Goal: Contribute content

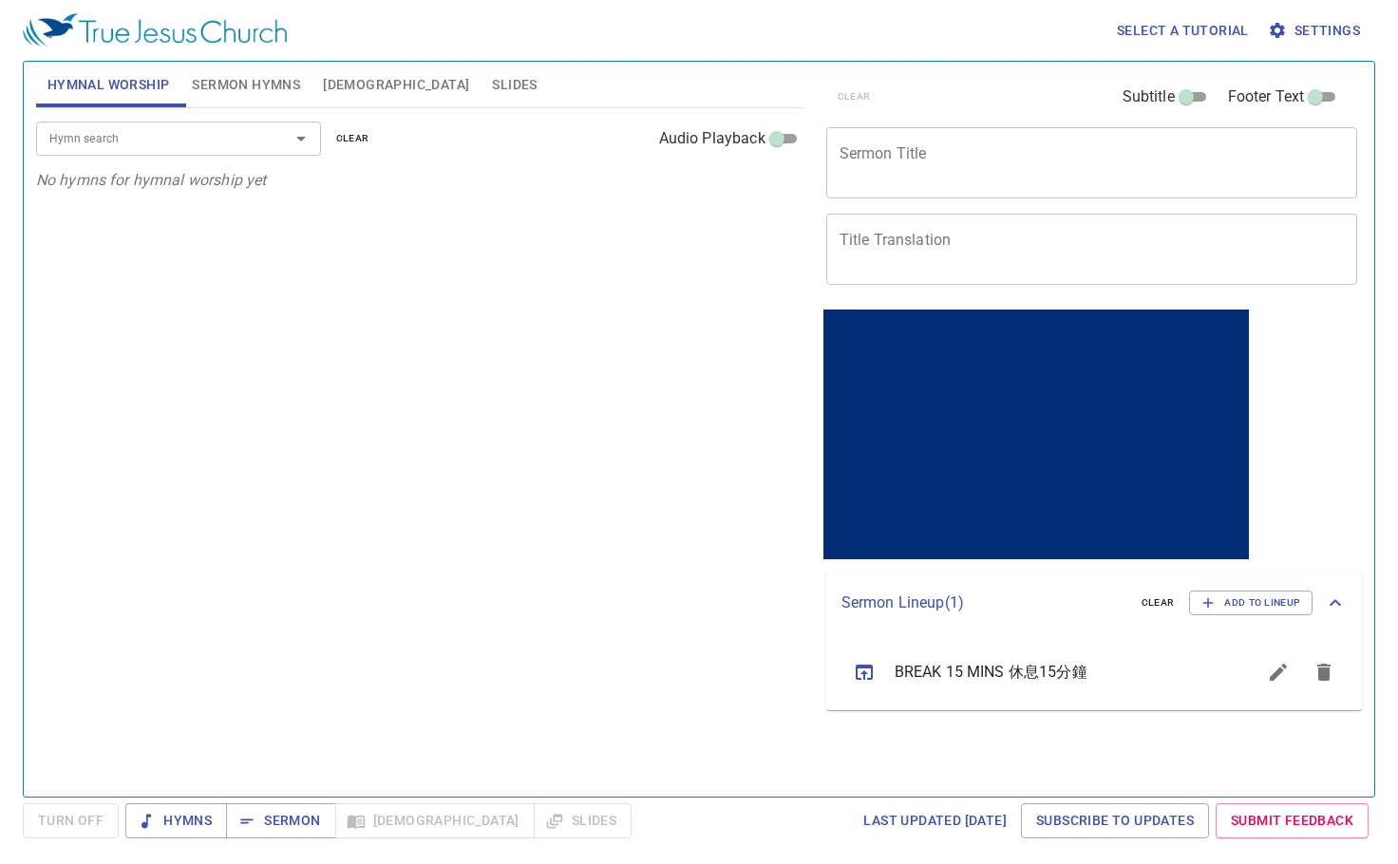
click at [225, 133] on input "Hymn search" at bounding box center [150, 138] width 217 height 22
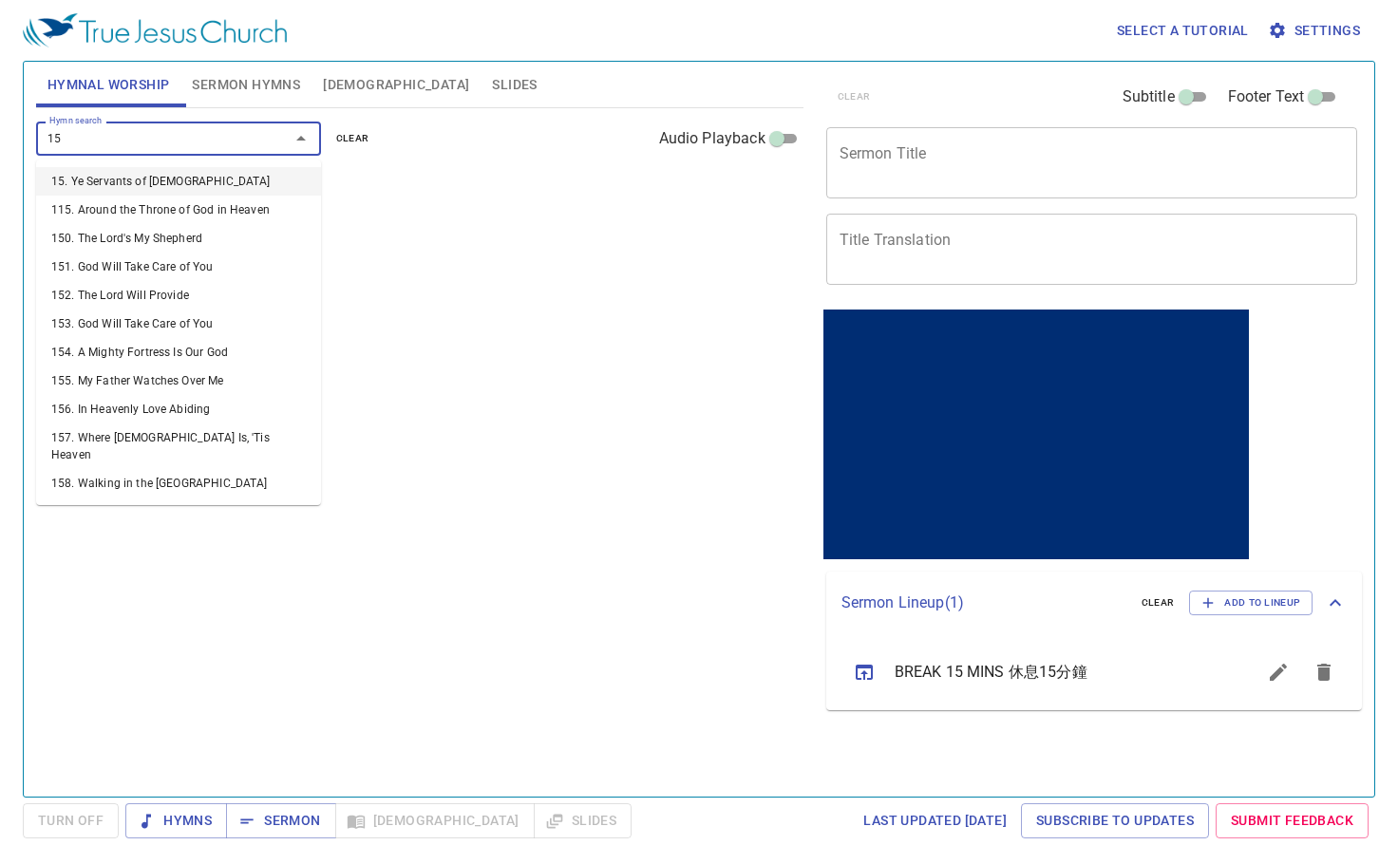
type input "156"
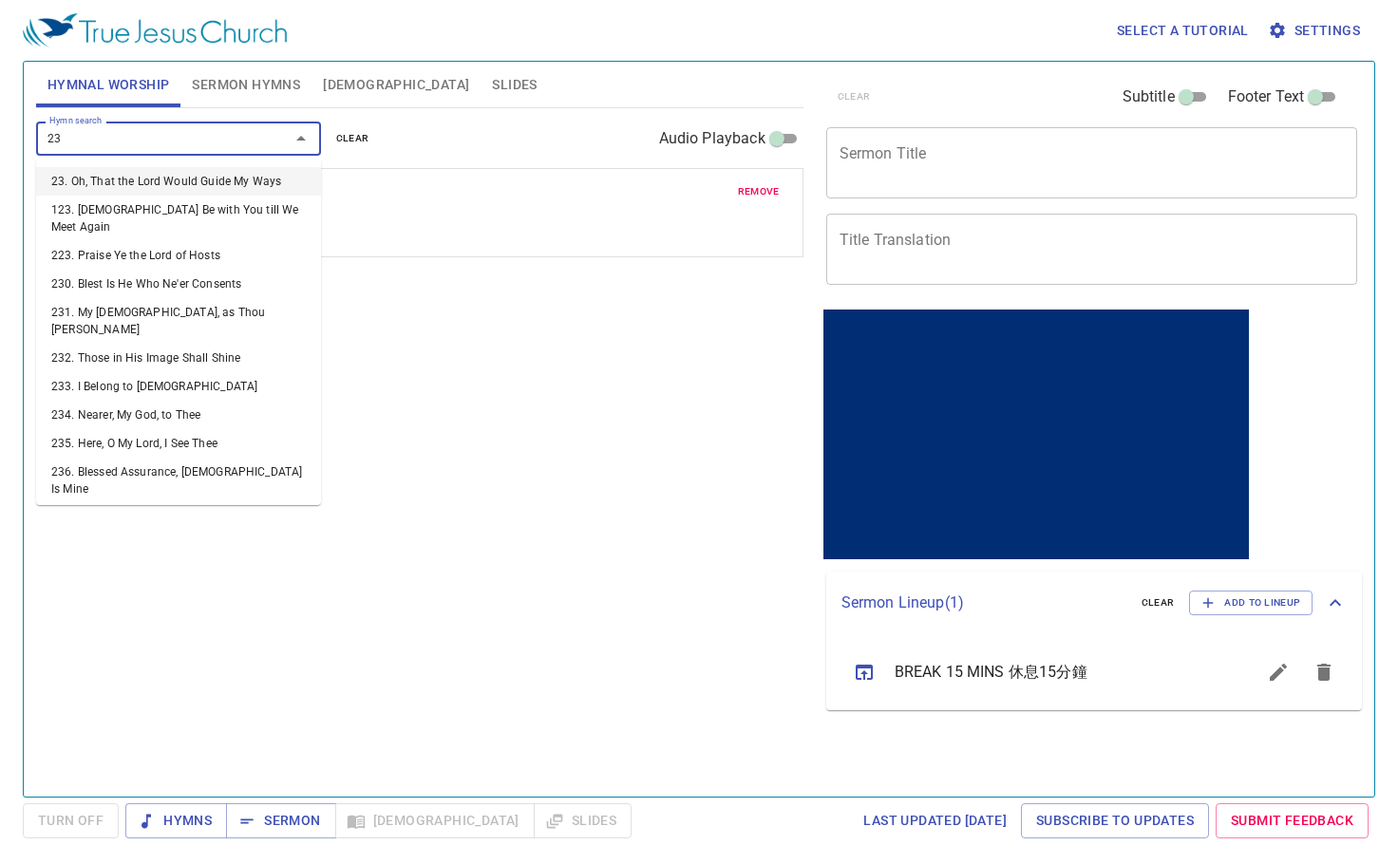
type input "239"
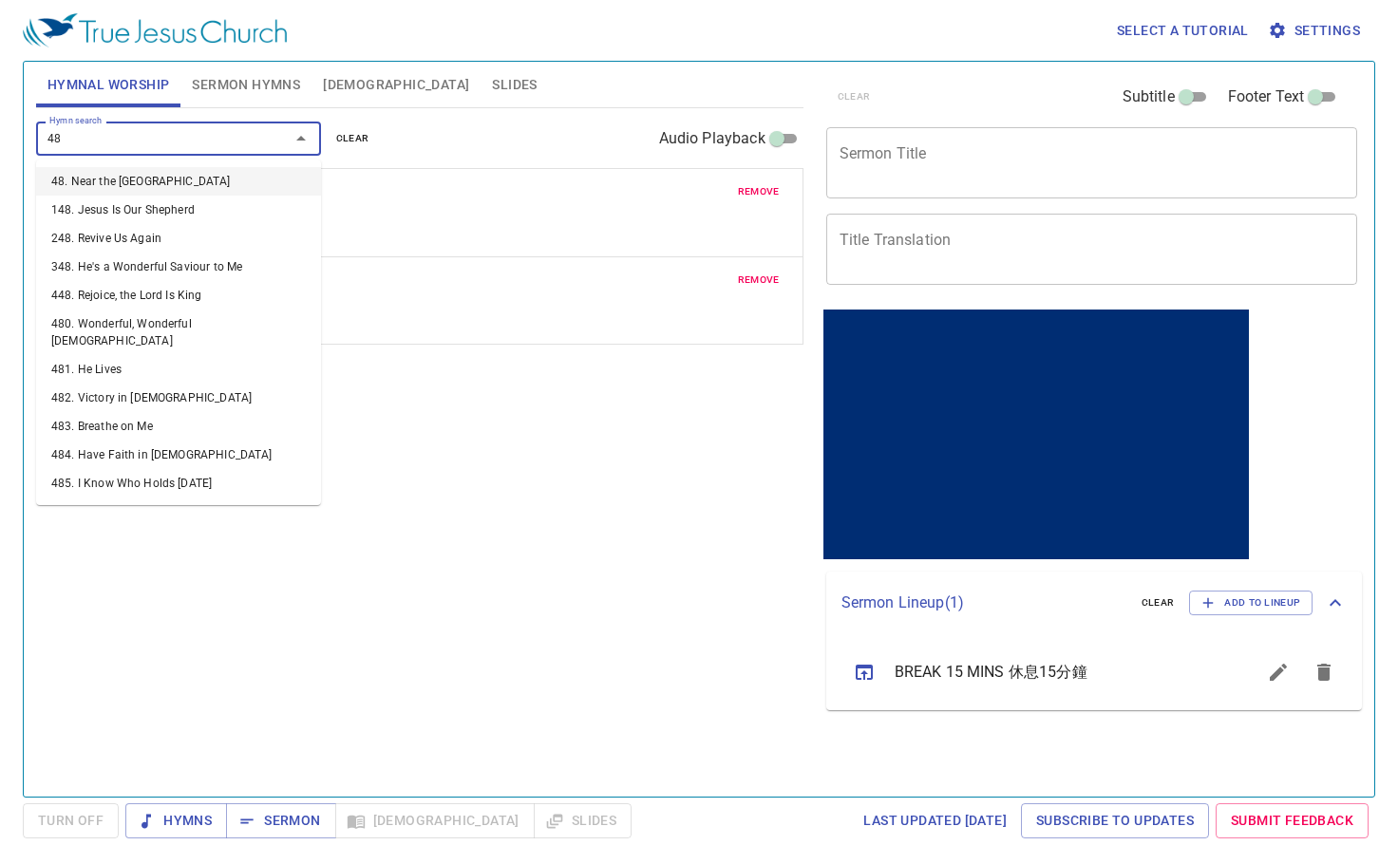
type input "484"
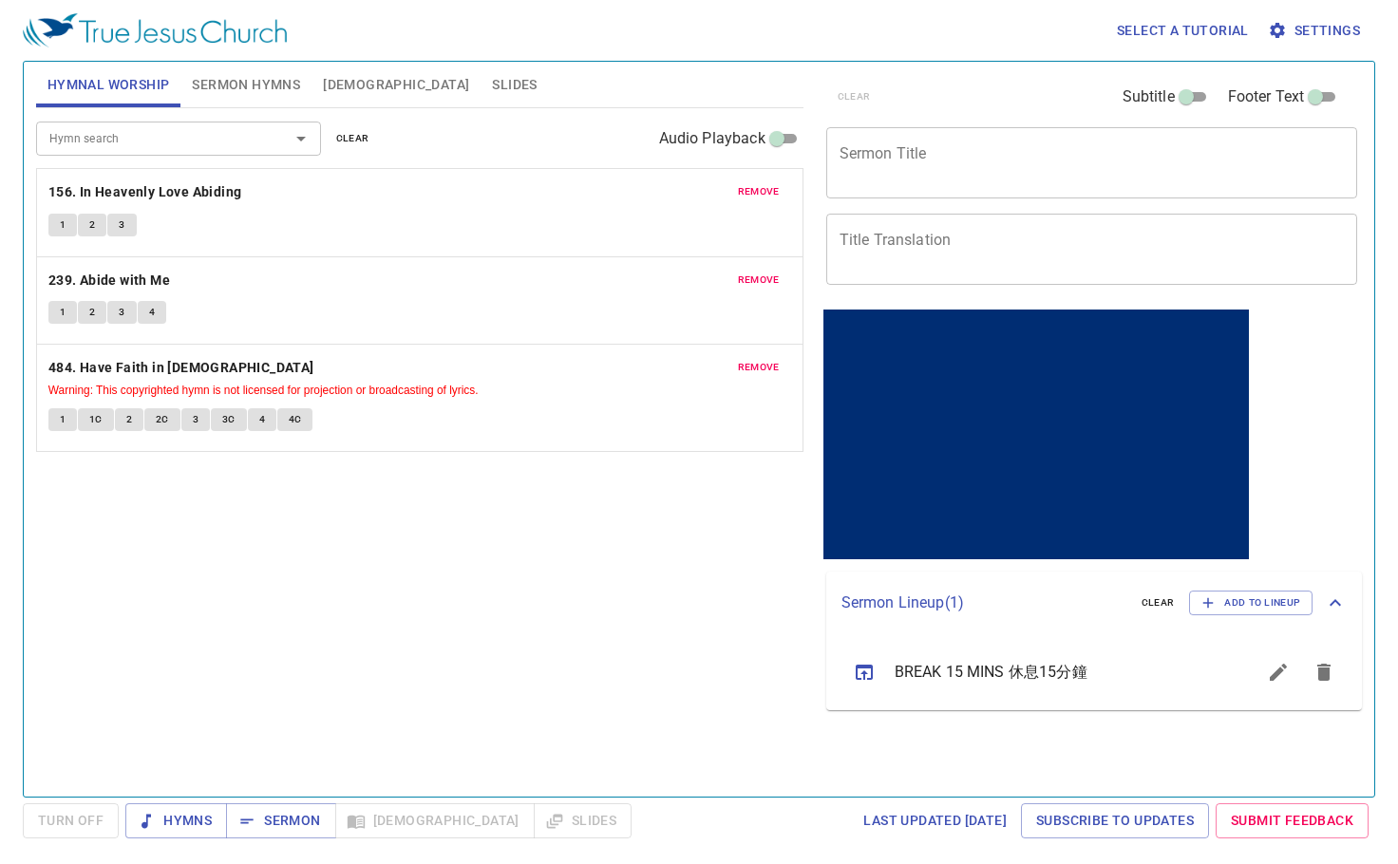
click at [236, 92] on span "Sermon Hymns" at bounding box center [246, 85] width 108 height 24
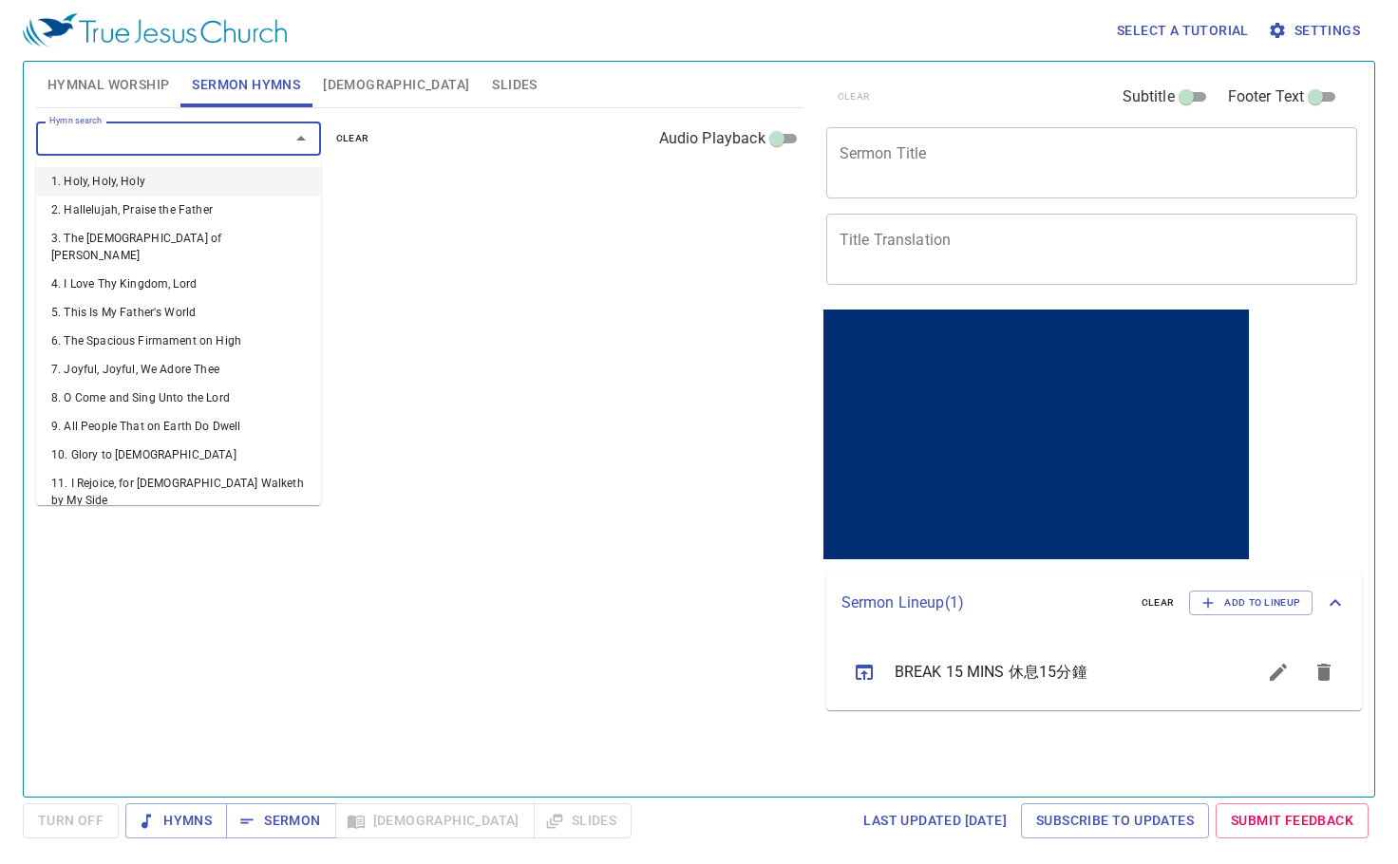
click at [221, 140] on input "Hymn search" at bounding box center [150, 138] width 217 height 22
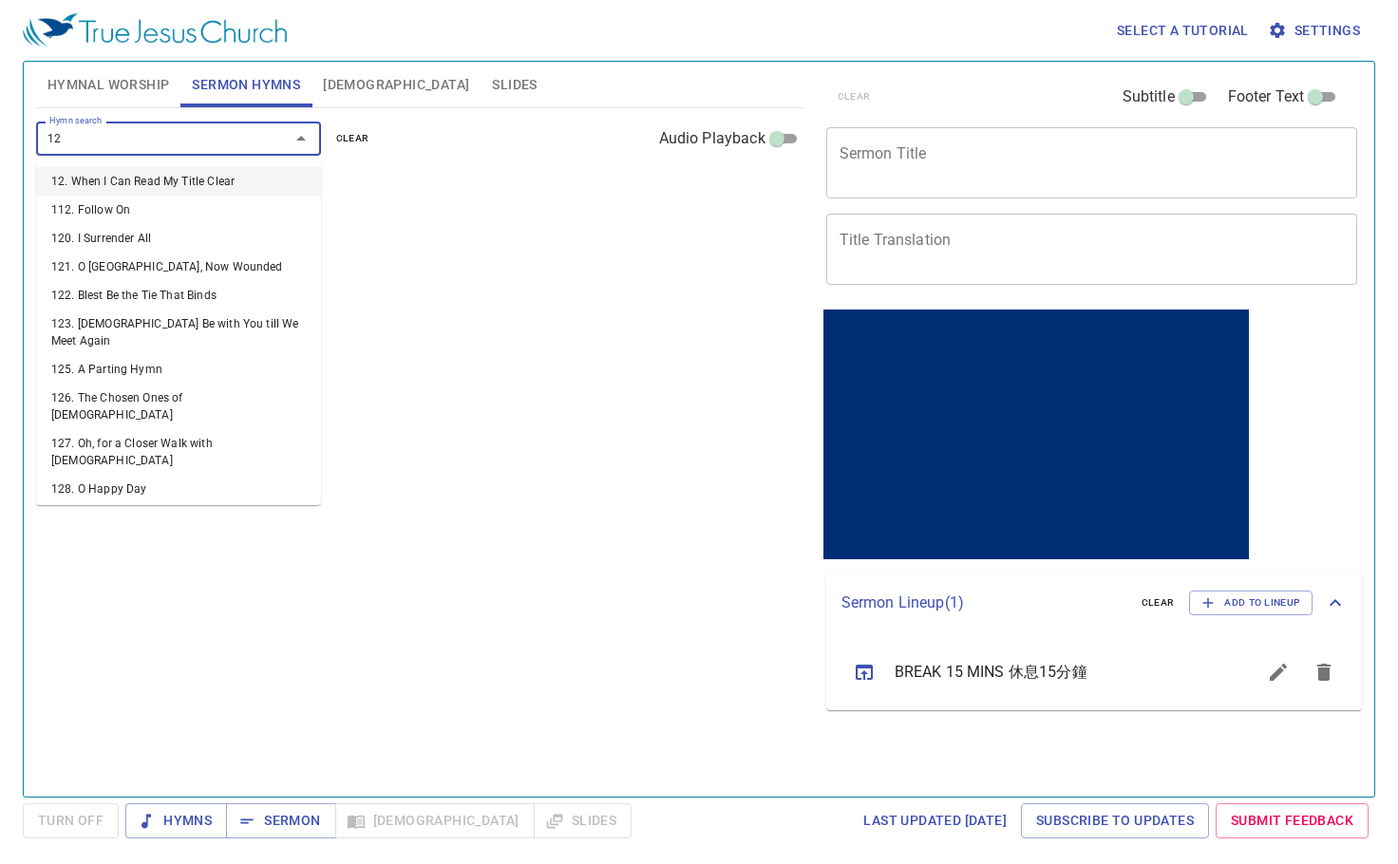
type input "129"
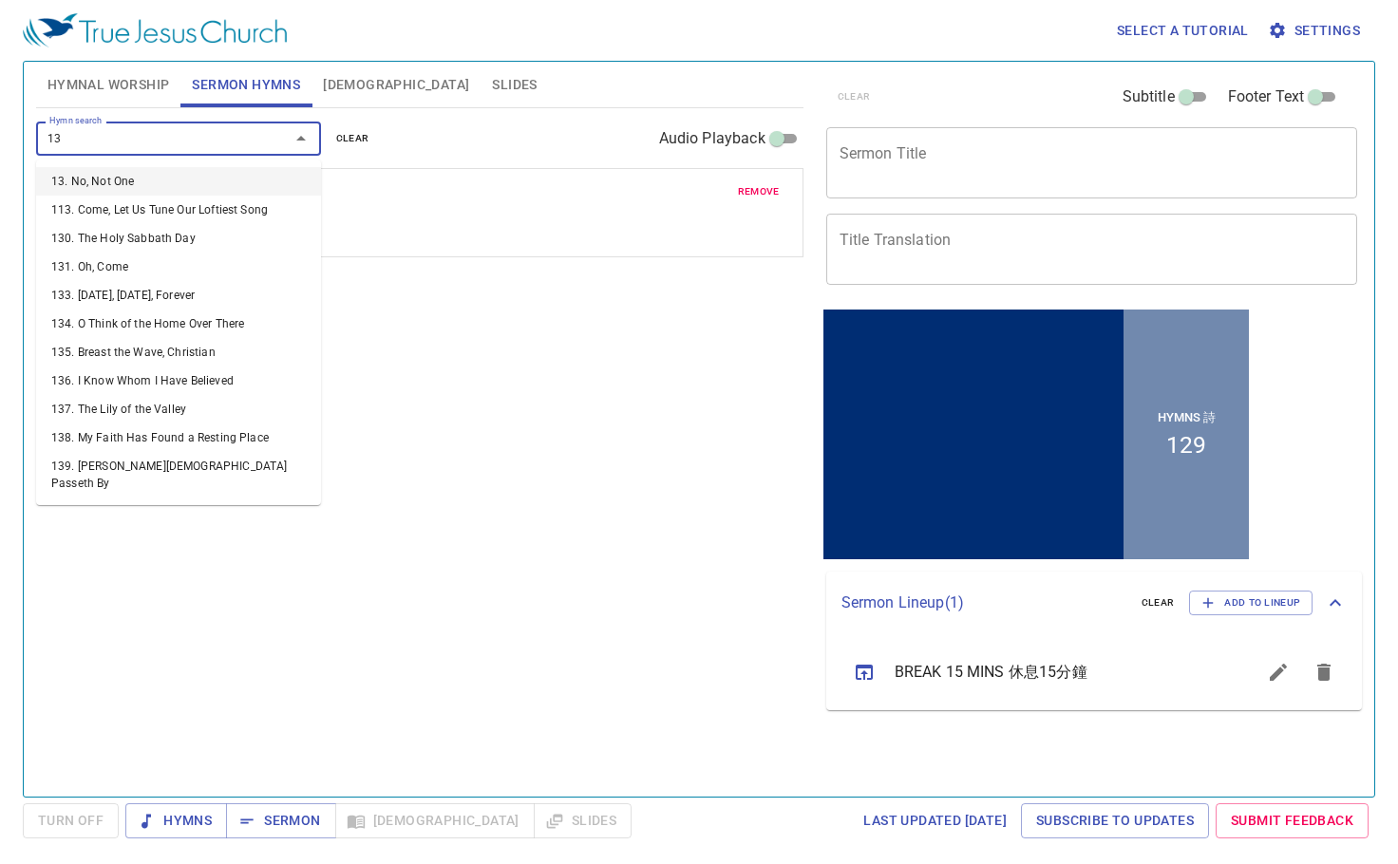
type input "130"
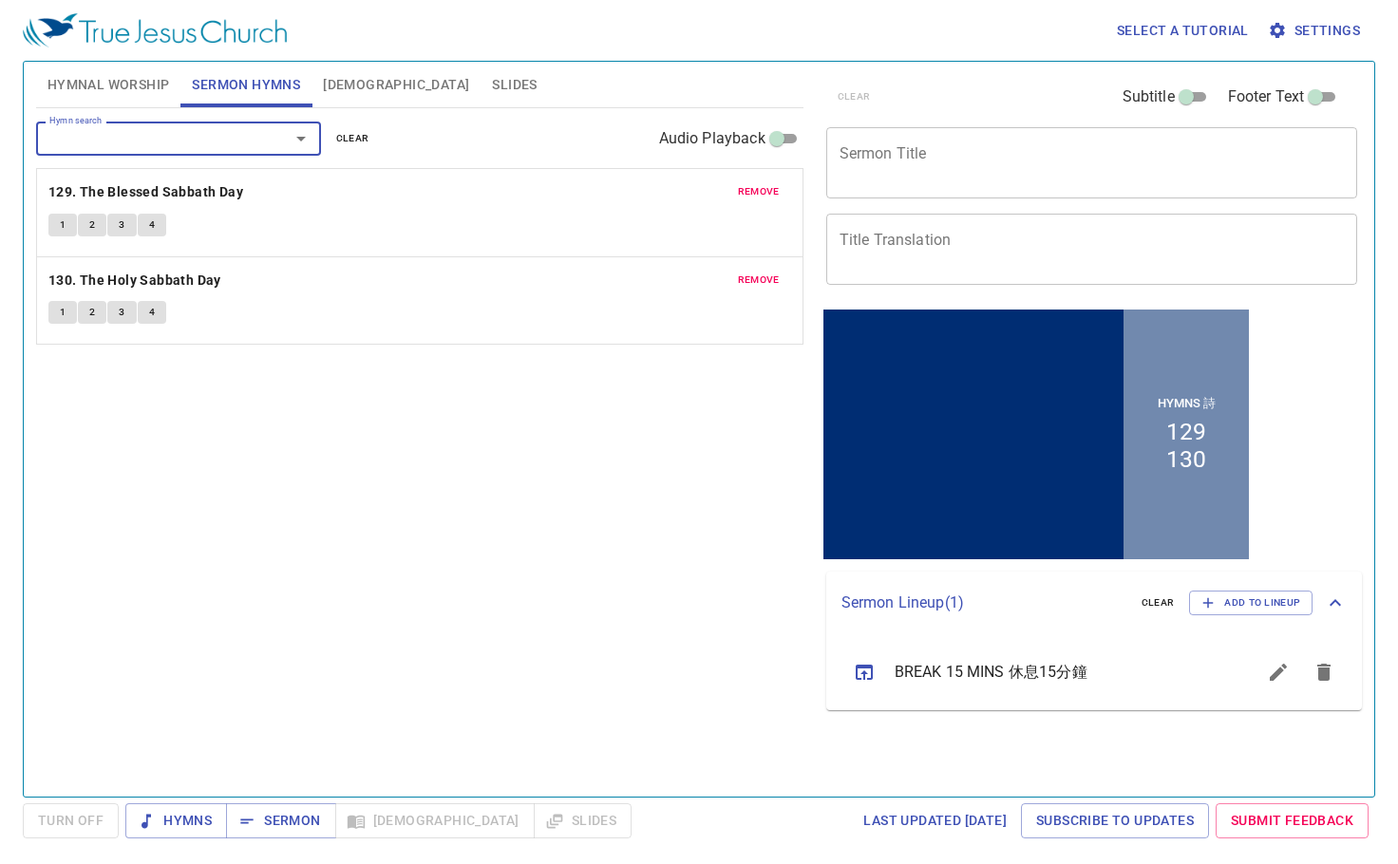
click at [889, 152] on textarea "Sermon Title" at bounding box center [1092, 162] width 505 height 36
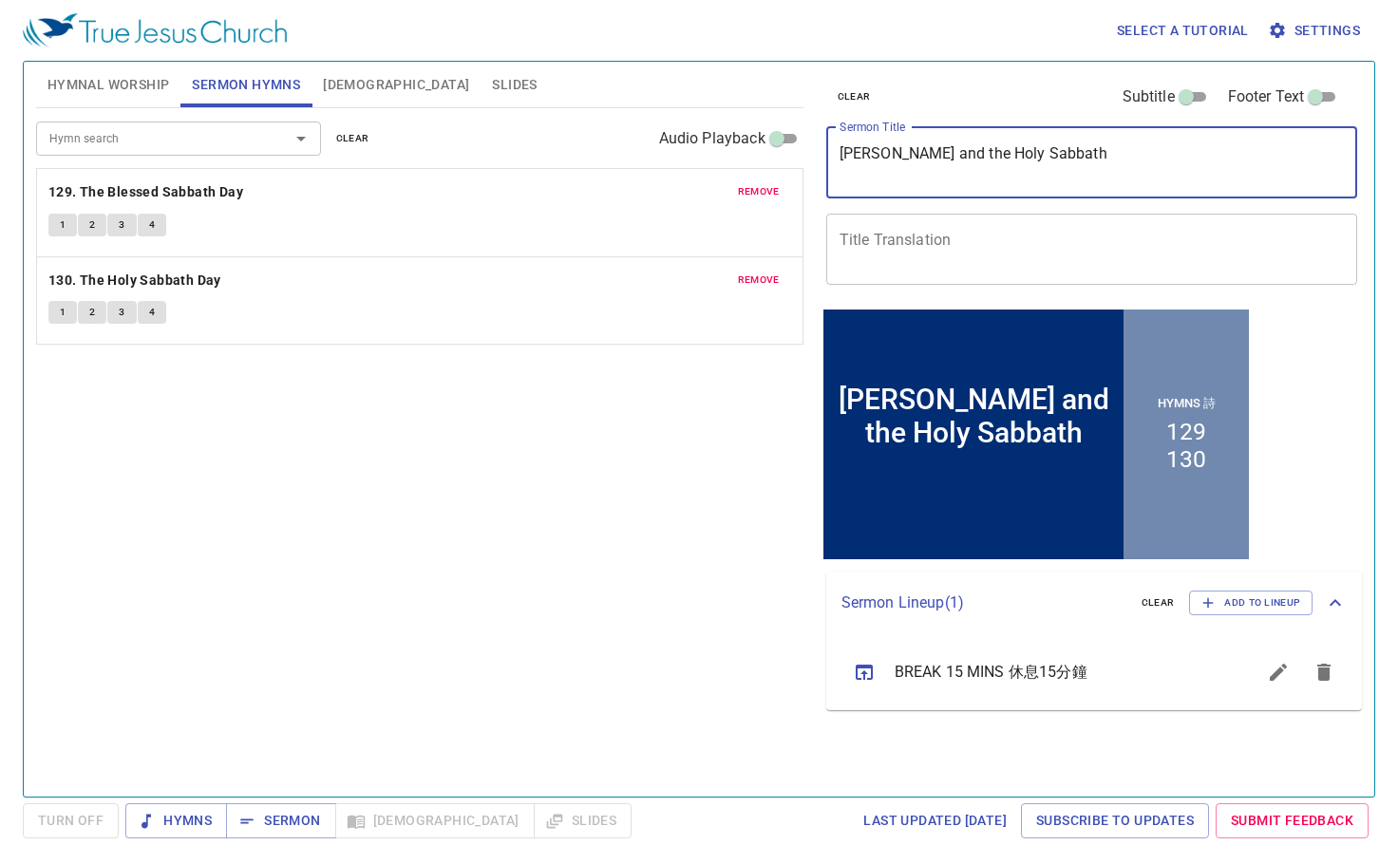
type textarea "[PERSON_NAME] and the Holy Sabbath"
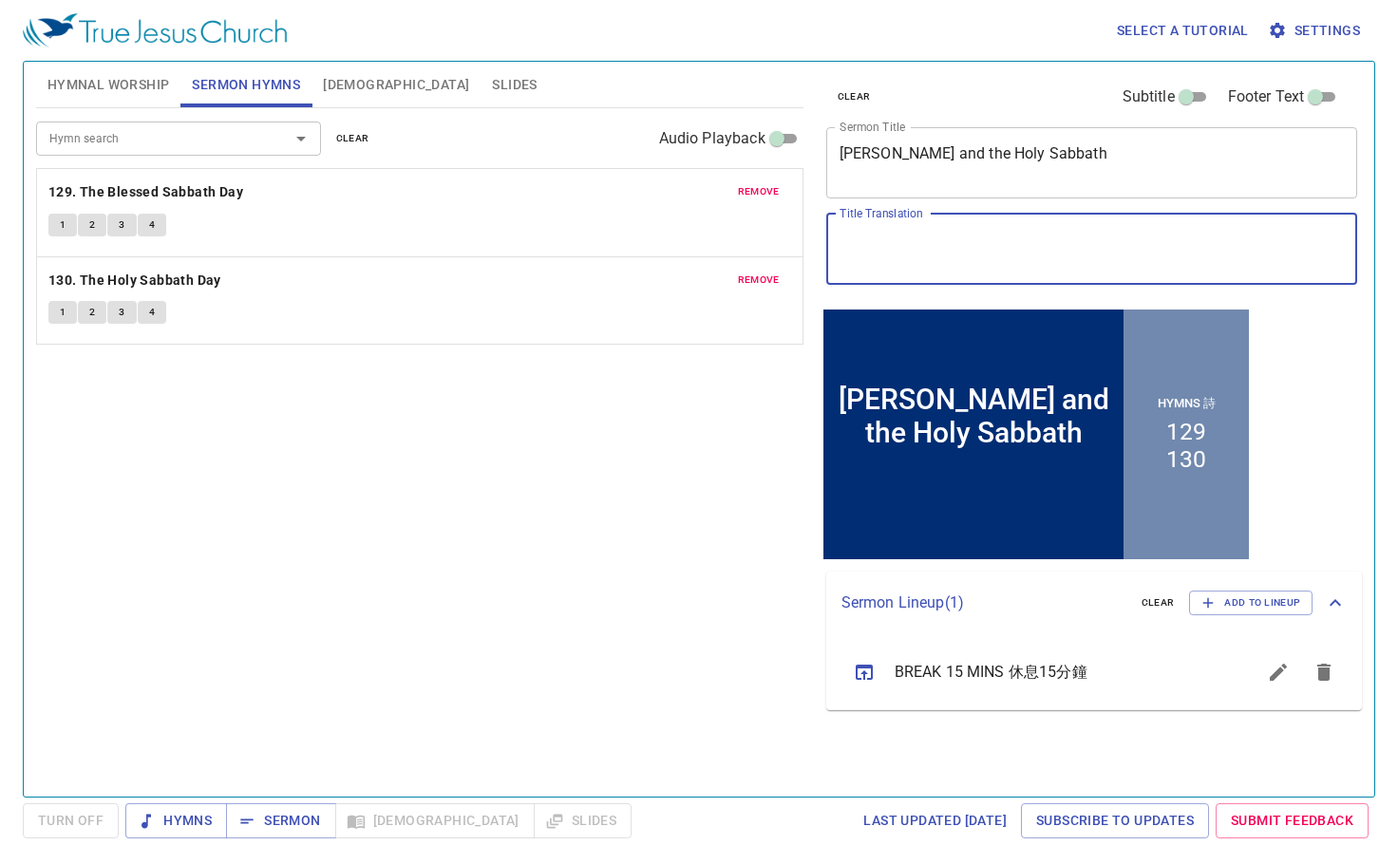
paste textarea "[DEMOGRAPHIC_DATA]與聖安息日"
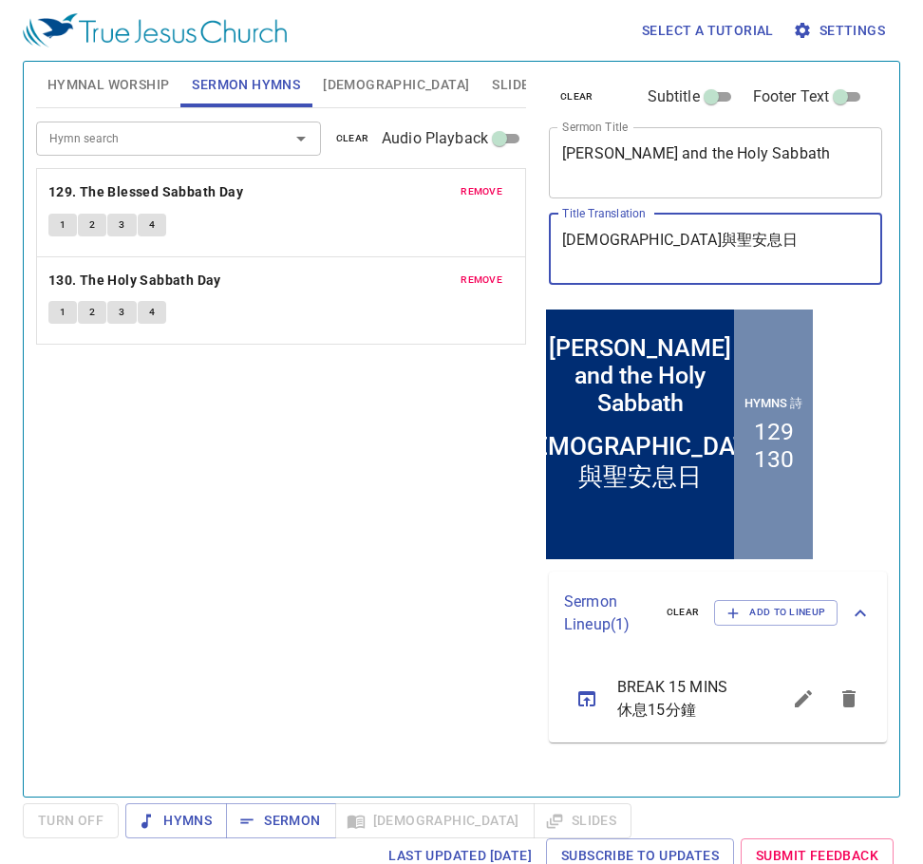
click at [634, 241] on textarea "[DEMOGRAPHIC_DATA]與聖安息日" at bounding box center [715, 249] width 307 height 36
drag, startPoint x: 669, startPoint y: 246, endPoint x: 680, endPoint y: 239, distance: 13.2
click at [671, 245] on textarea "[DEMOGRAPHIC_DATA]與聖安息日" at bounding box center [715, 249] width 307 height 36
click at [682, 237] on textarea "[DEMOGRAPHIC_DATA]與聖安息日" at bounding box center [715, 249] width 307 height 36
drag, startPoint x: 701, startPoint y: 239, endPoint x: 564, endPoint y: 236, distance: 136.8
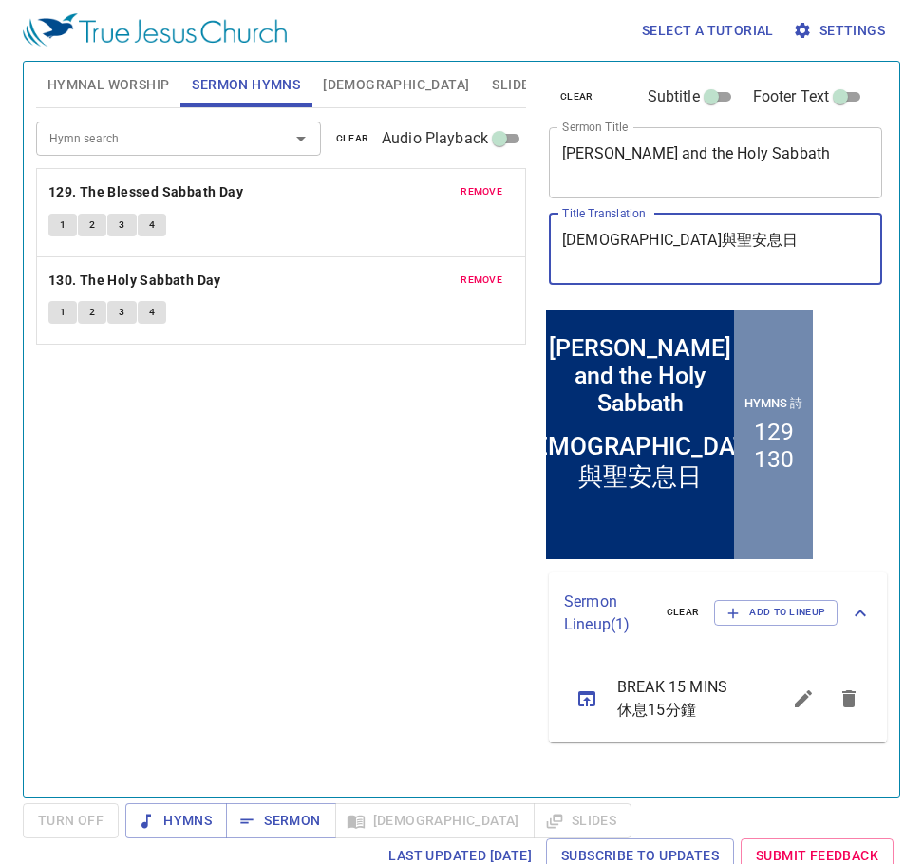
click at [564, 236] on textarea "[DEMOGRAPHIC_DATA]與聖安息日" at bounding box center [715, 249] width 307 height 36
paste textarea "Friday Evening Sabbath Service 星期五安息日晚間聚會"
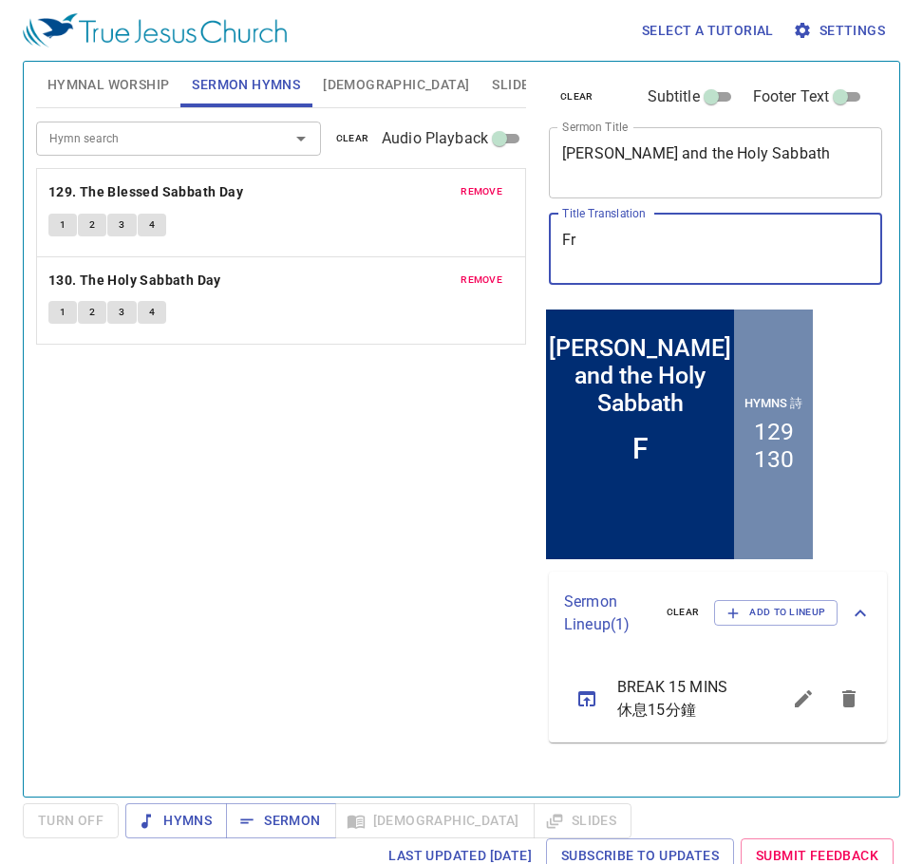
type textarea "F"
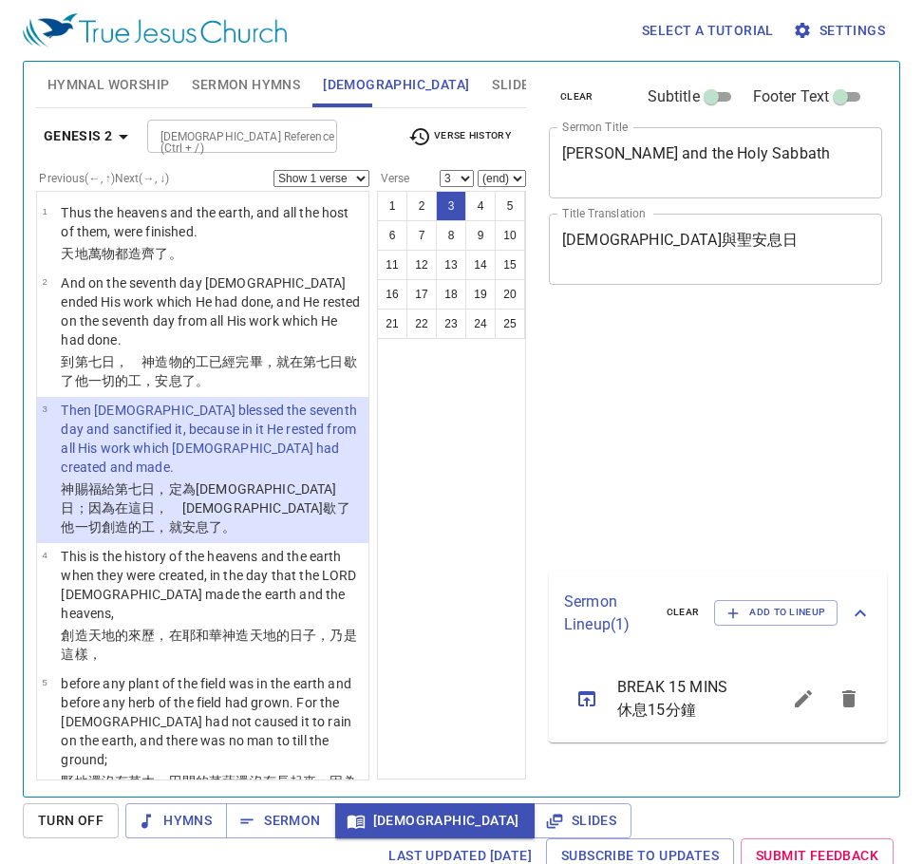
select select "3"
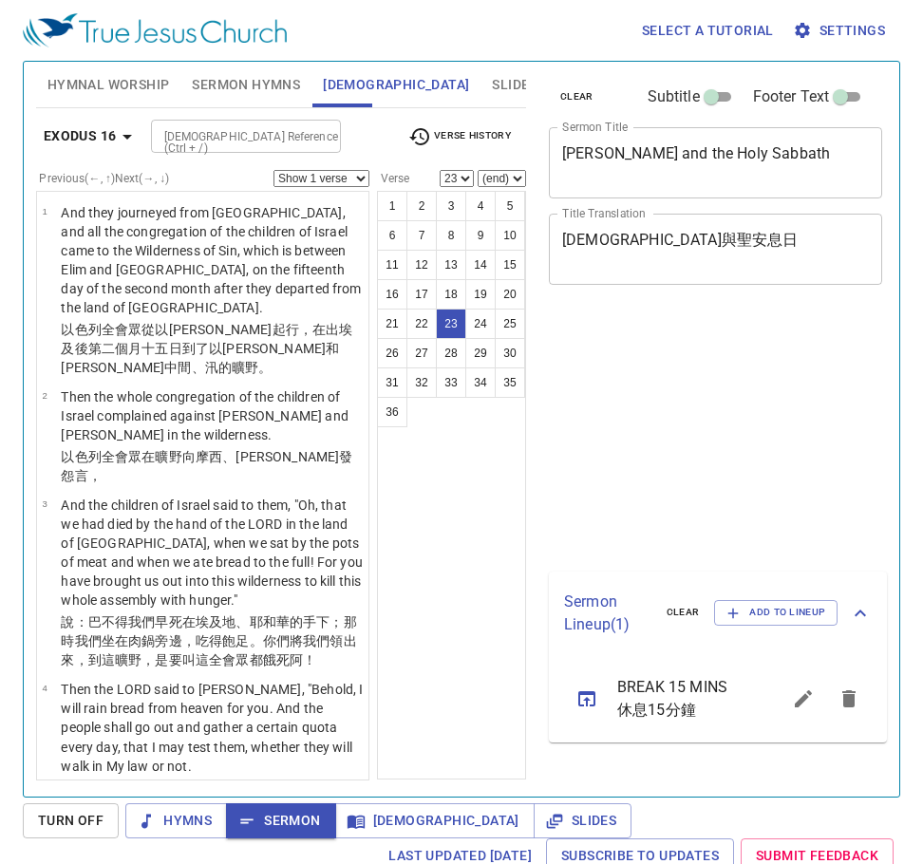
select select "23"
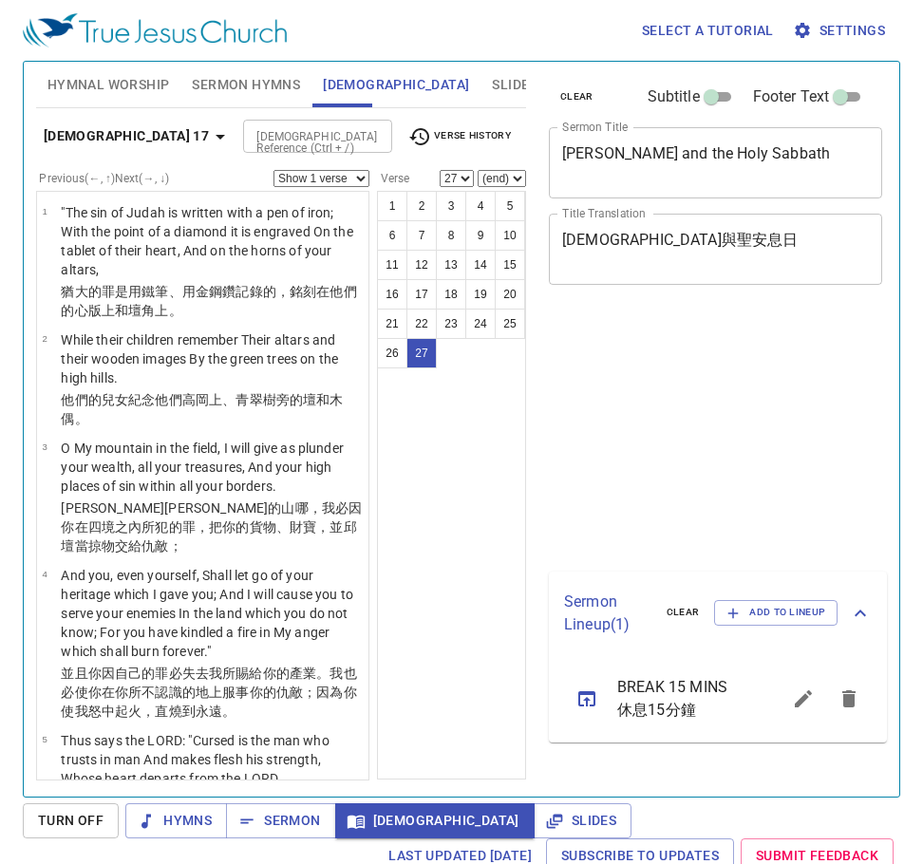
select select "27"
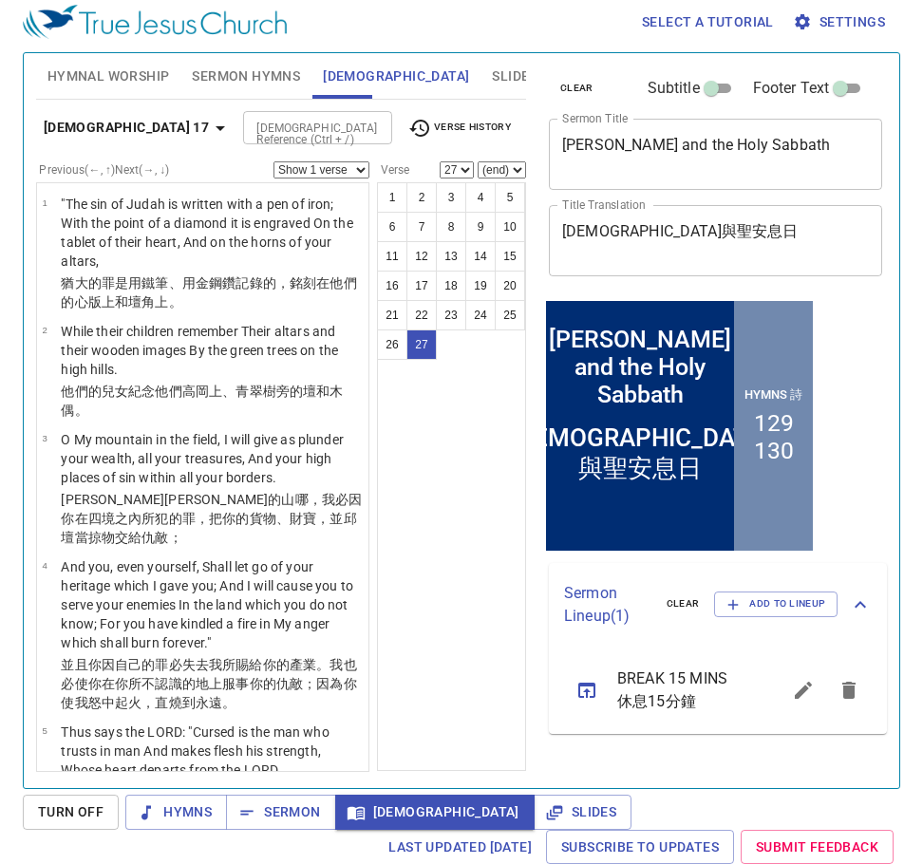
scroll to position [2922, 0]
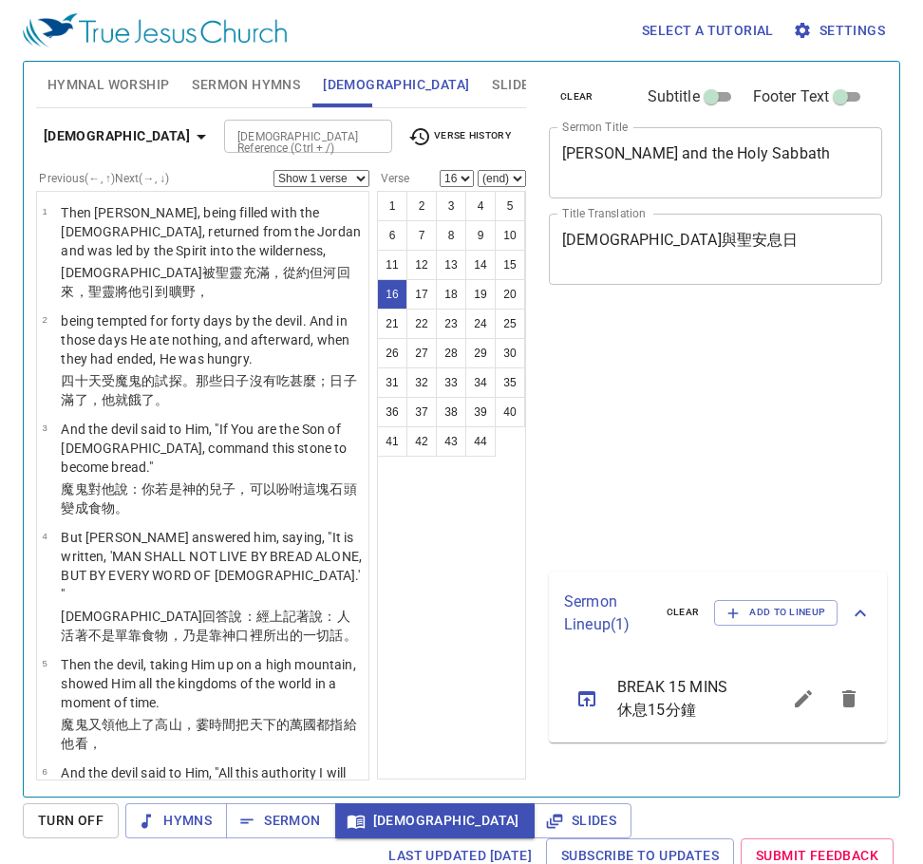
select select "16"
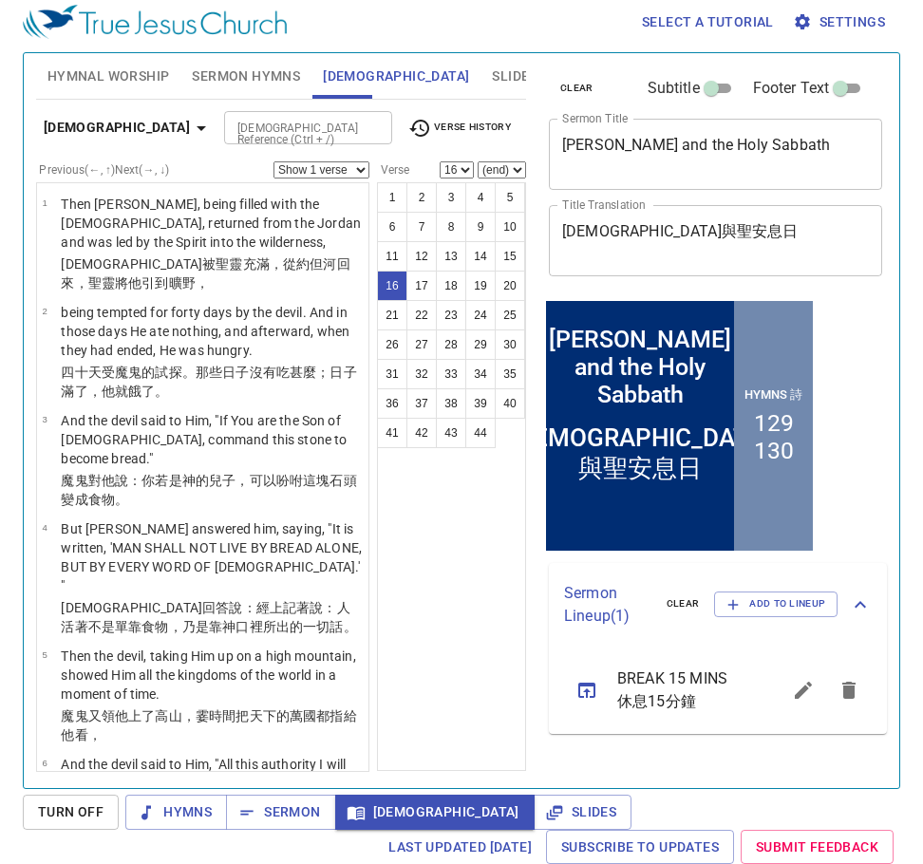
scroll to position [1316, 0]
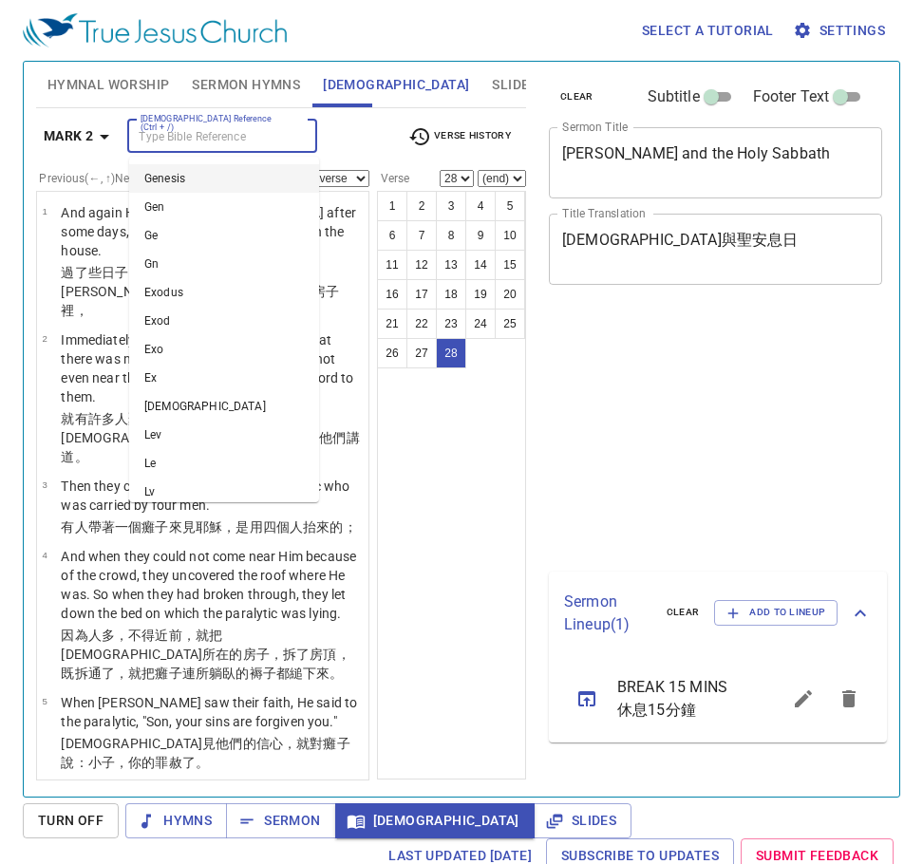
select select "28"
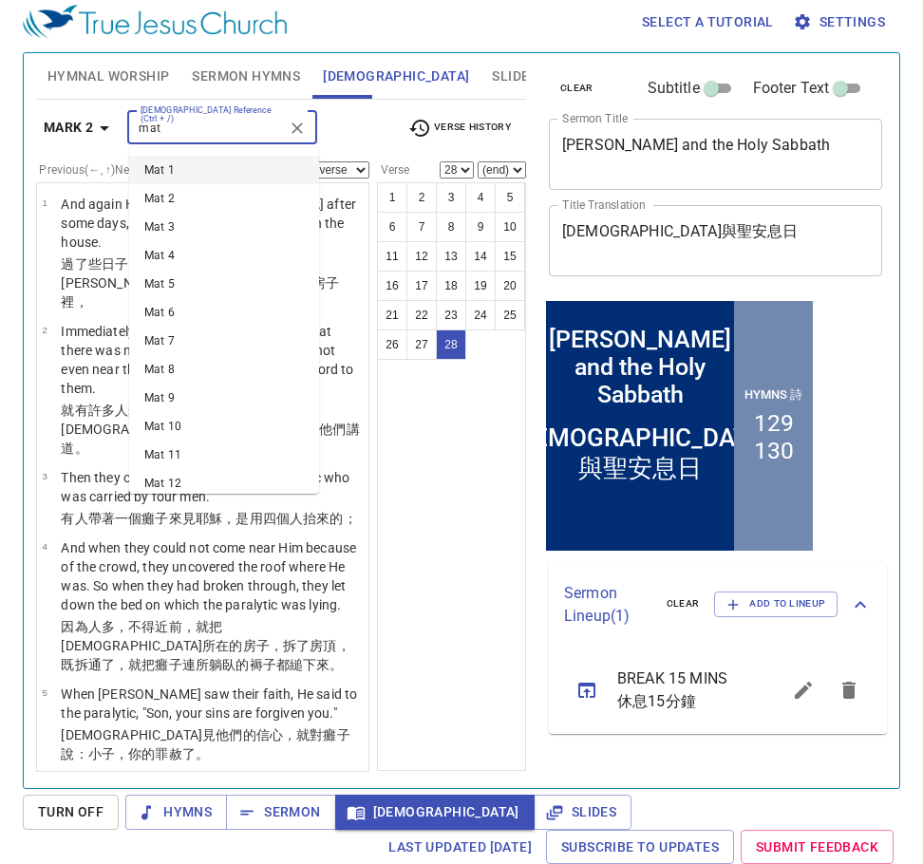
type input "matt"
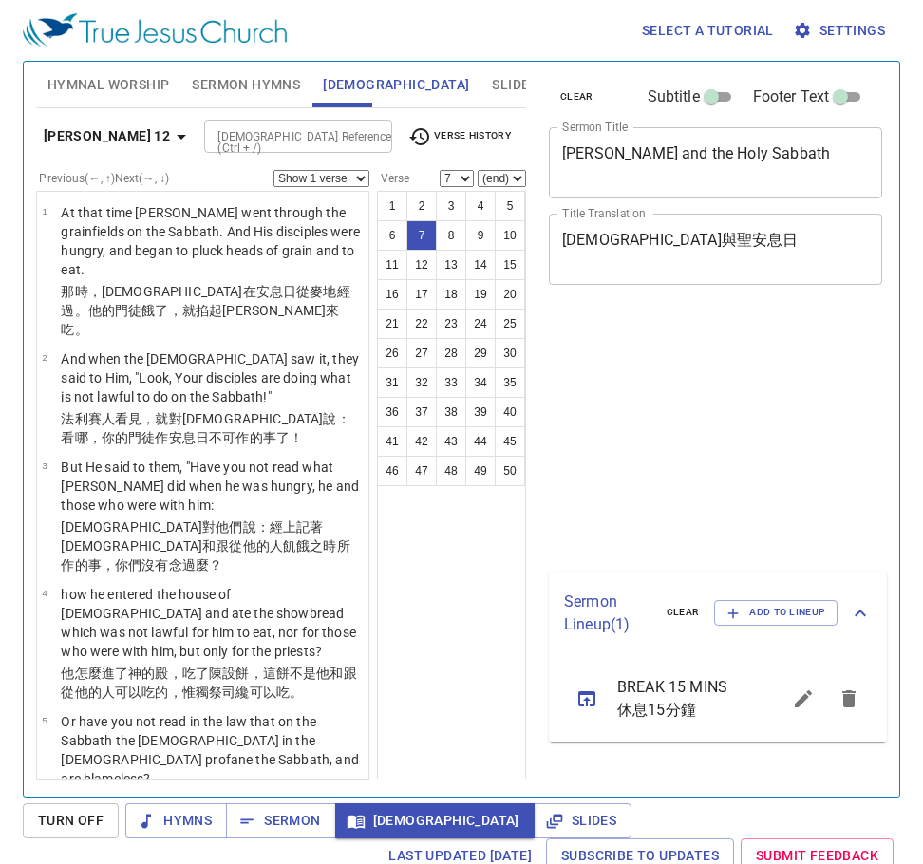
select select "7"
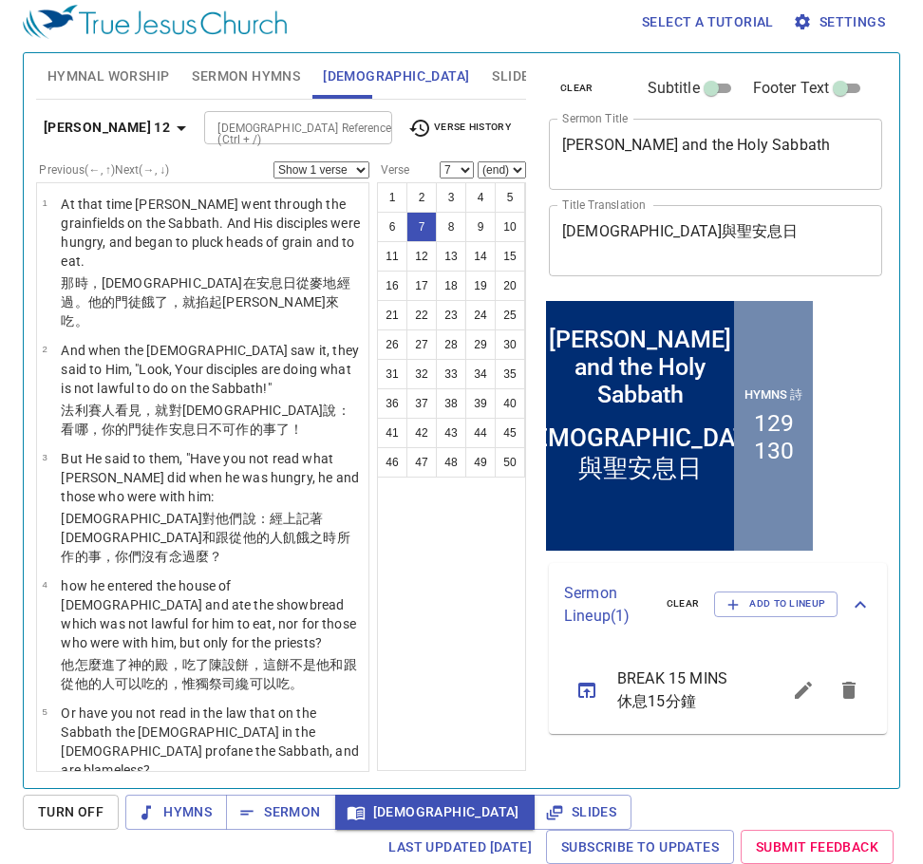
scroll to position [399, 0]
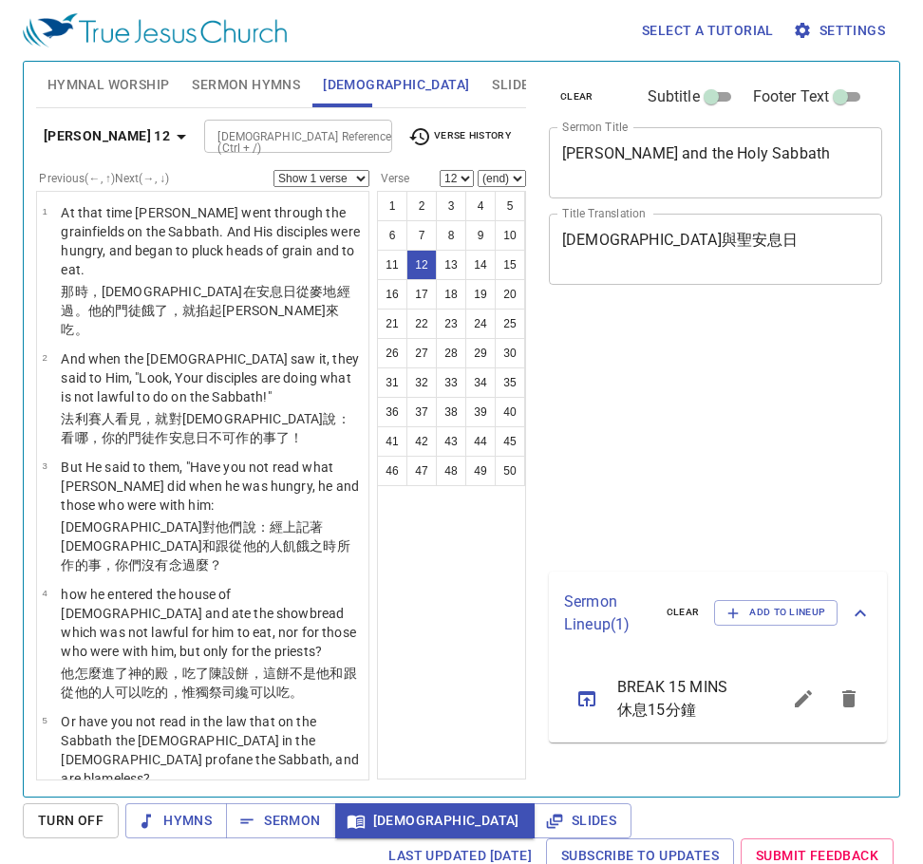
select select "12"
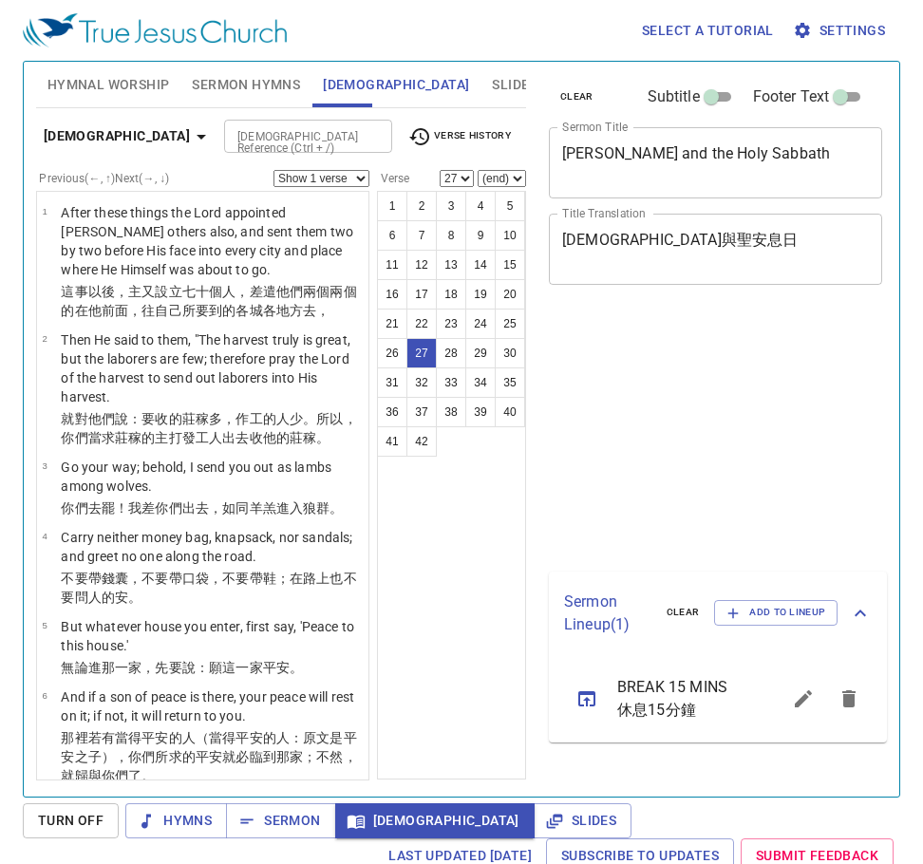
select select "27"
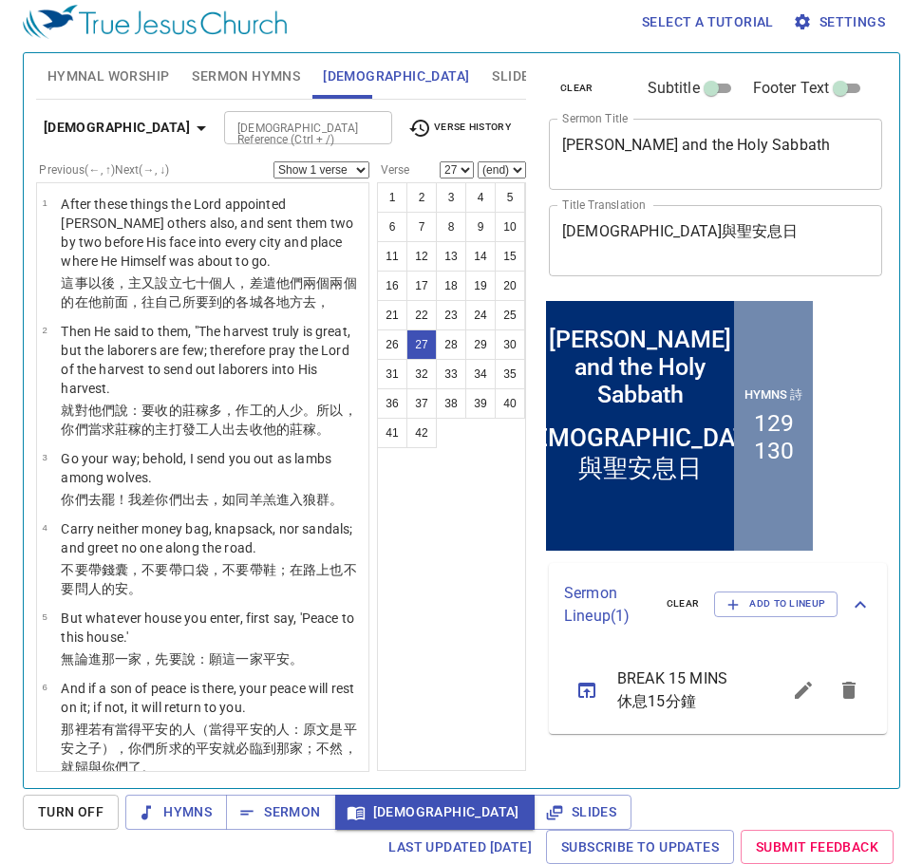
scroll to position [2835, 0]
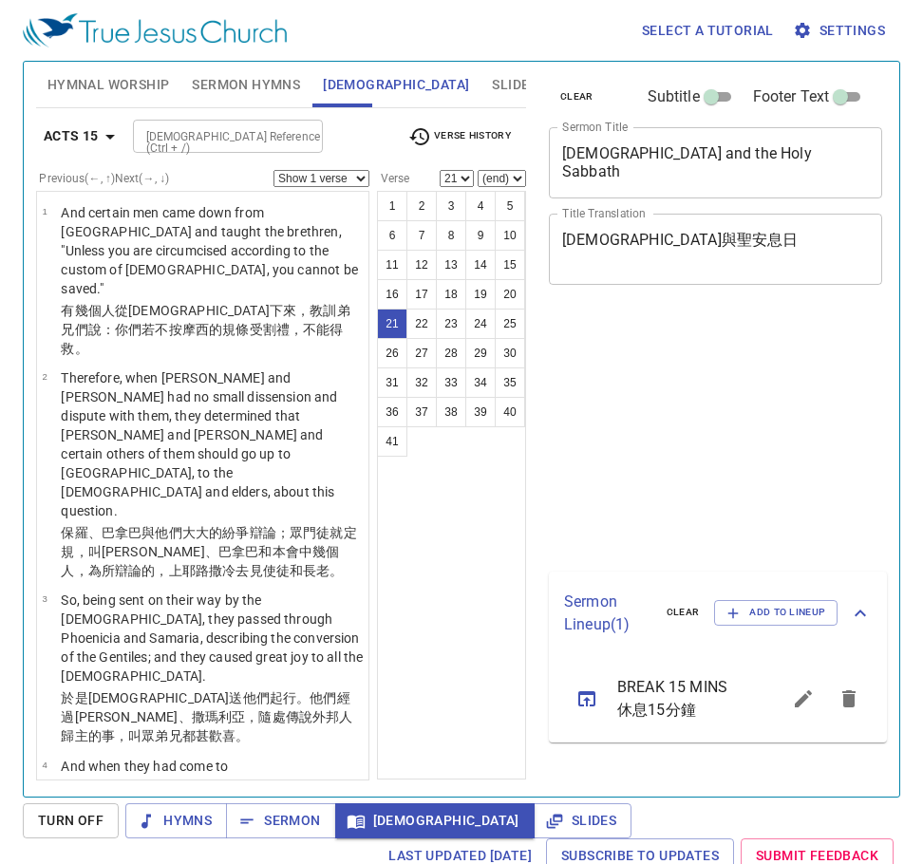
select select "21"
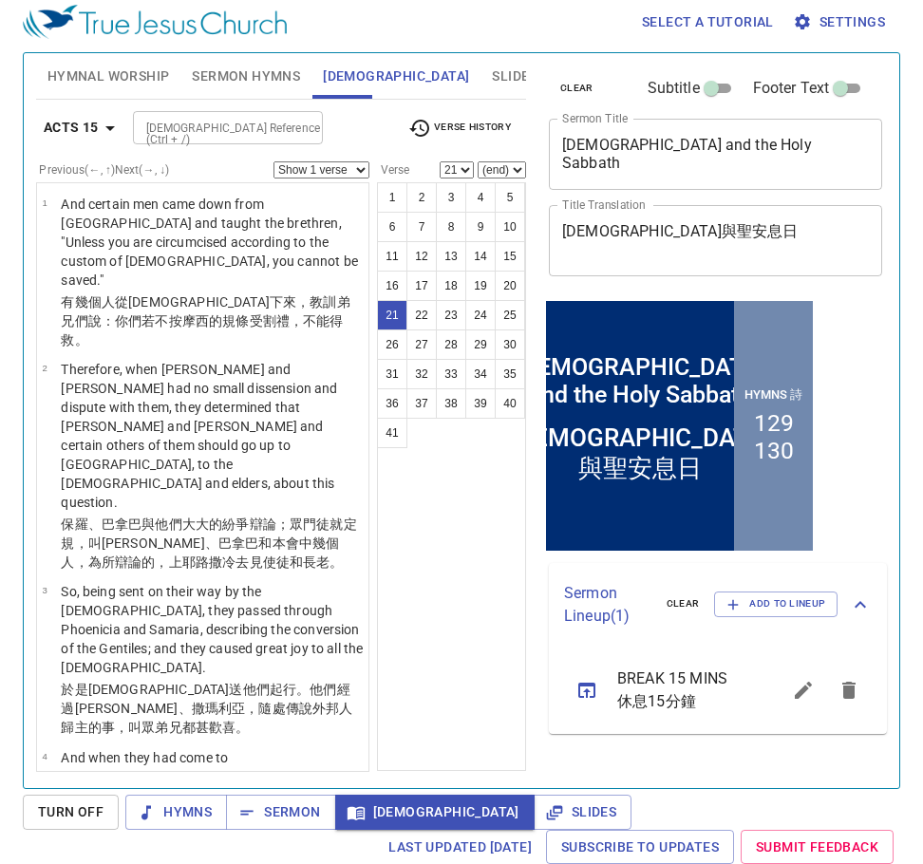
scroll to position [1803, 0]
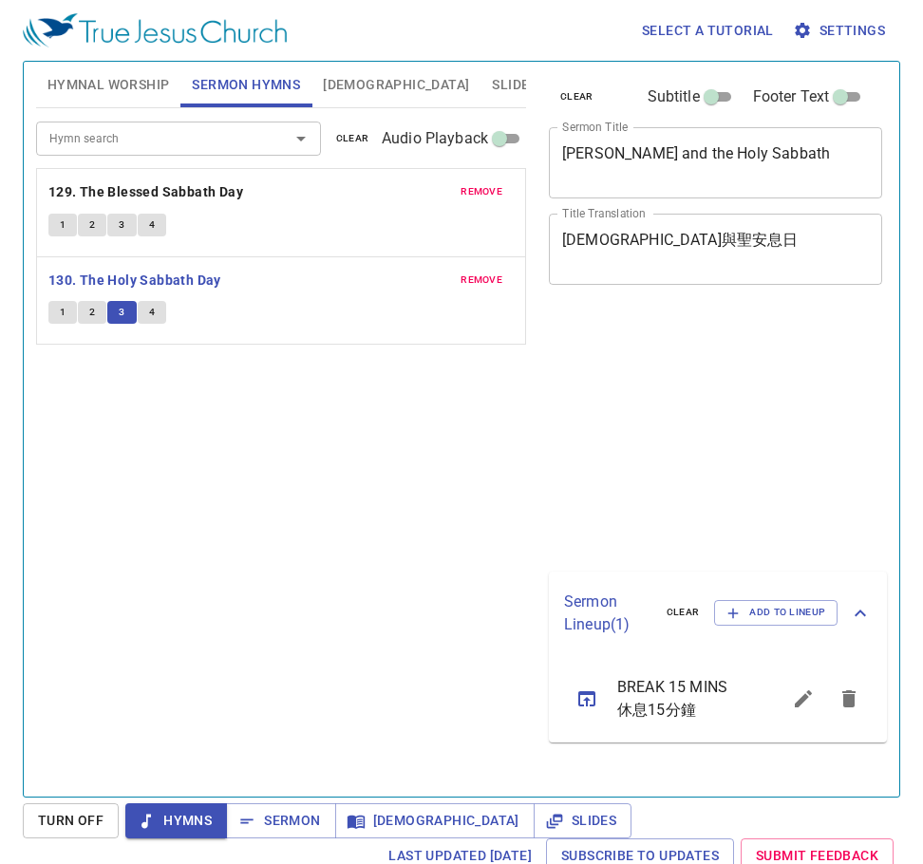
scroll to position [9, 0]
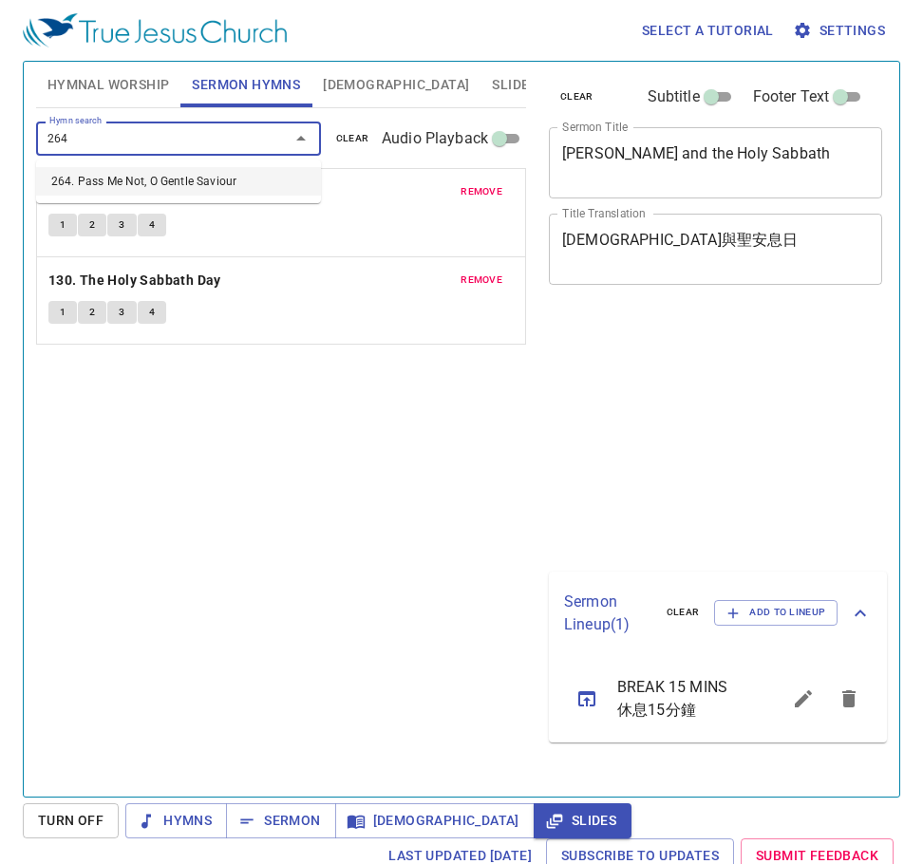
scroll to position [9, 0]
